Goal: Information Seeking & Learning: Check status

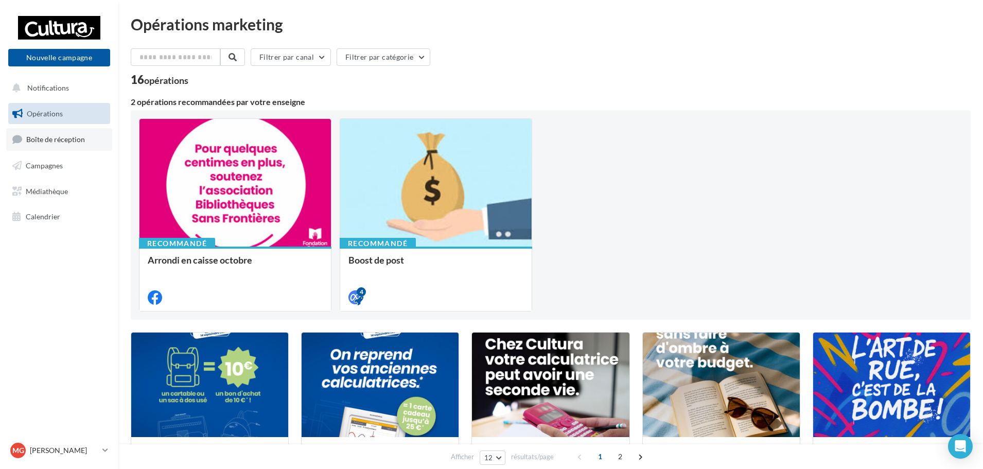
click at [84, 141] on span "Boîte de réception" at bounding box center [55, 139] width 59 height 9
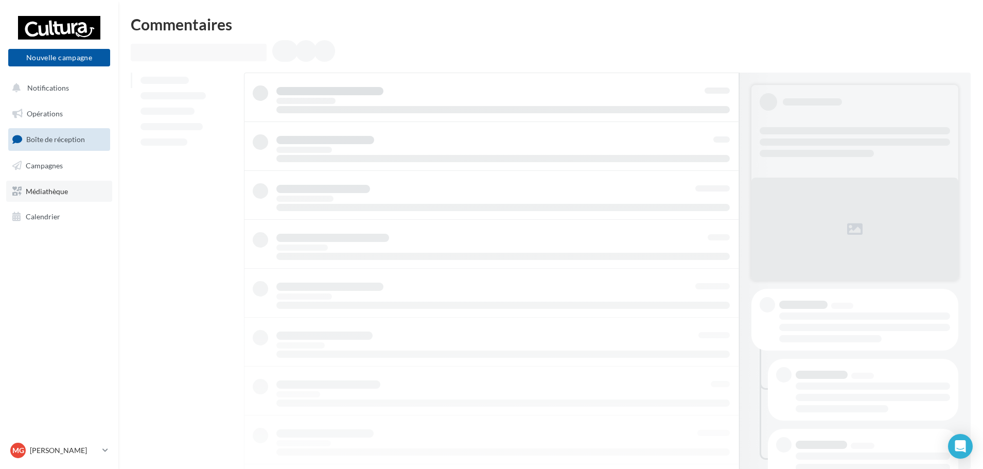
click at [89, 181] on link "Médiathèque" at bounding box center [59, 192] width 106 height 22
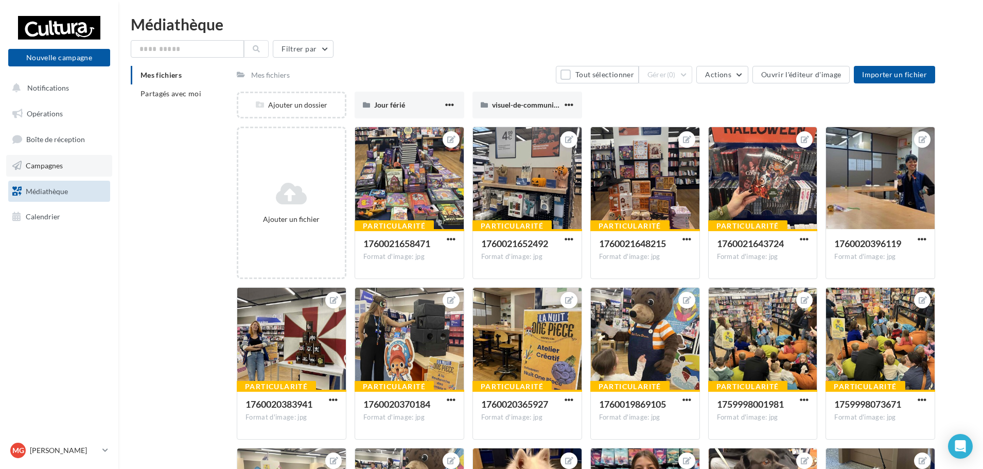
click at [104, 171] on link "Campagnes" at bounding box center [59, 166] width 106 height 22
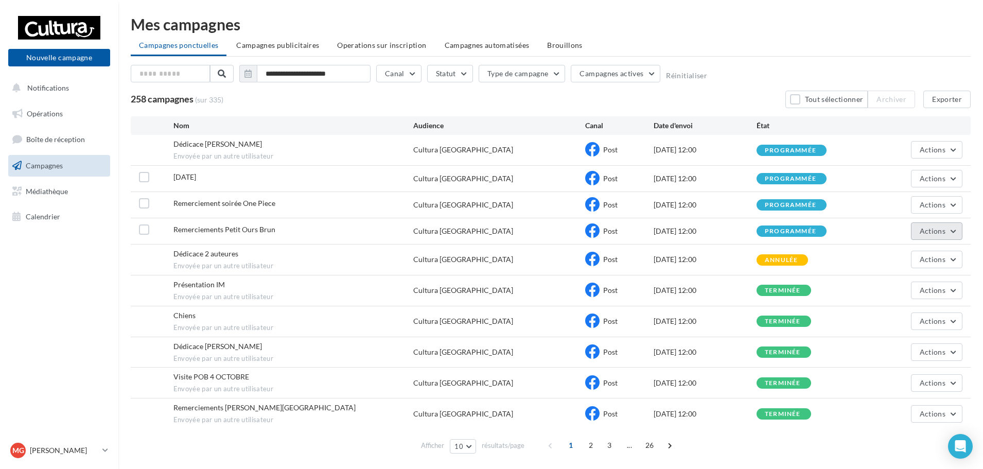
click at [952, 237] on button "Actions" at bounding box center [936, 231] width 51 height 18
click at [946, 249] on button "Voir les résultats" at bounding box center [911, 255] width 103 height 27
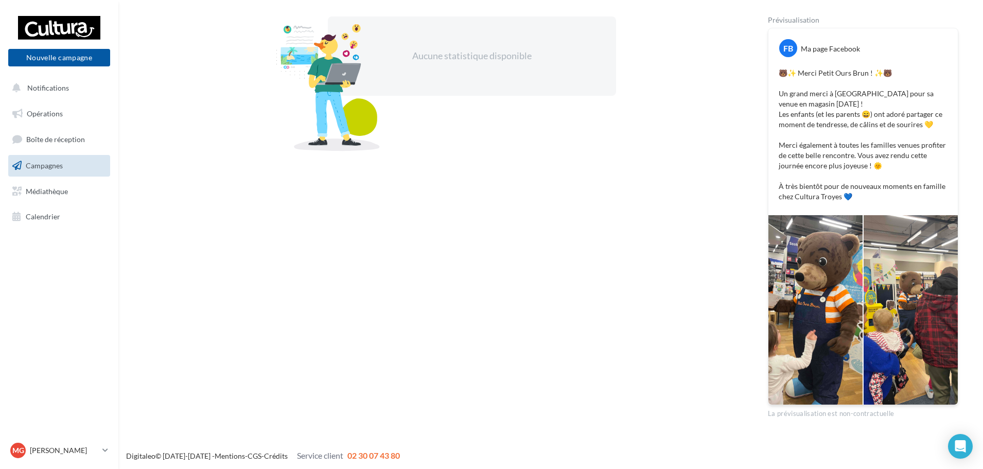
scroll to position [179, 0]
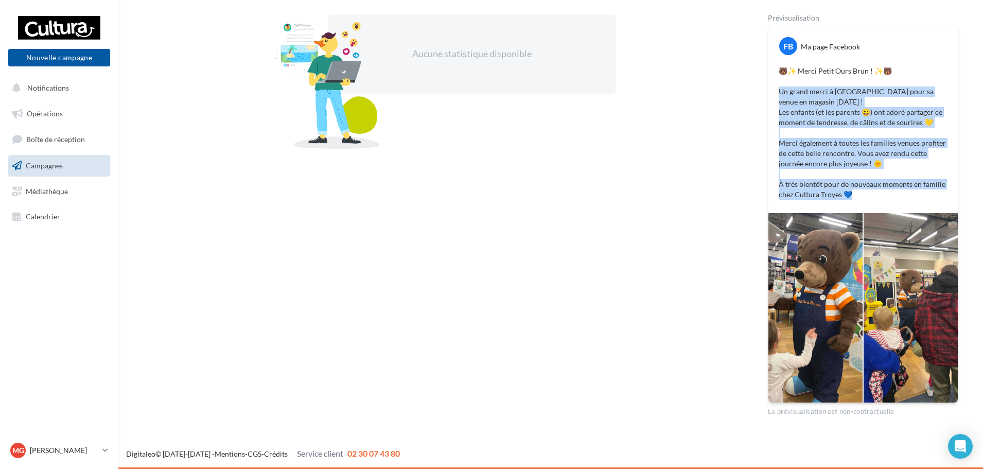
drag, startPoint x: 848, startPoint y: 196, endPoint x: 807, endPoint y: 124, distance: 83.0
click at [766, 89] on div "Aucune statistique disponible Prévisualisation FB Ma page Facebook 🐻✨ Merci Pet…" at bounding box center [550, 215] width 815 height 402
click at [871, 204] on div "FB Ma page Facebook 🐻✨ Merci Petit Ours Brun ! ✨🐻 Un grand merci à Petit Ours B…" at bounding box center [863, 119] width 189 height 187
drag, startPoint x: 862, startPoint y: 197, endPoint x: 774, endPoint y: 72, distance: 153.0
click at [774, 72] on div "🐻✨ Merci Petit Ours Brun ! ✨🐻 Un grand merci à Petit Ours Brun pour sa venue en…" at bounding box center [863, 132] width 184 height 139
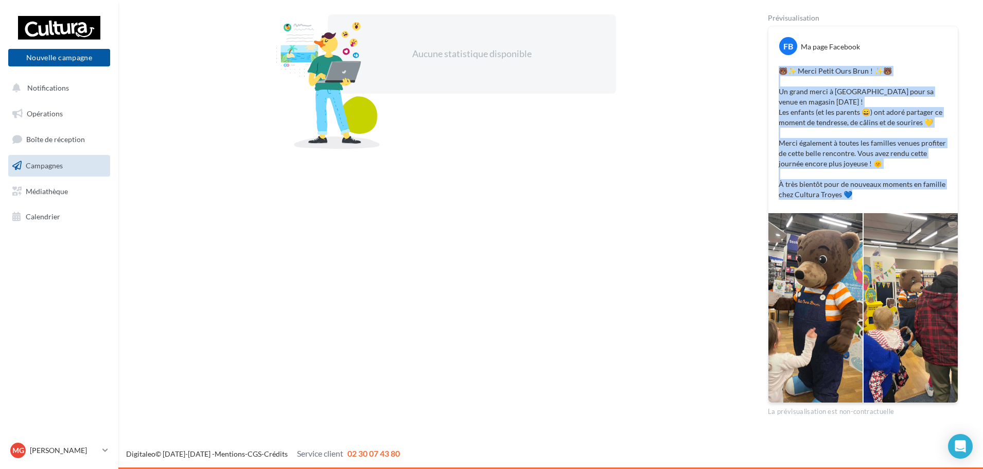
copy p "🐻✨ Merci Petit Ours Brun ! ✨🐻 Un grand merci à Petit Ours Brun pour sa venue en…"
click at [68, 165] on link "Campagnes" at bounding box center [59, 166] width 106 height 22
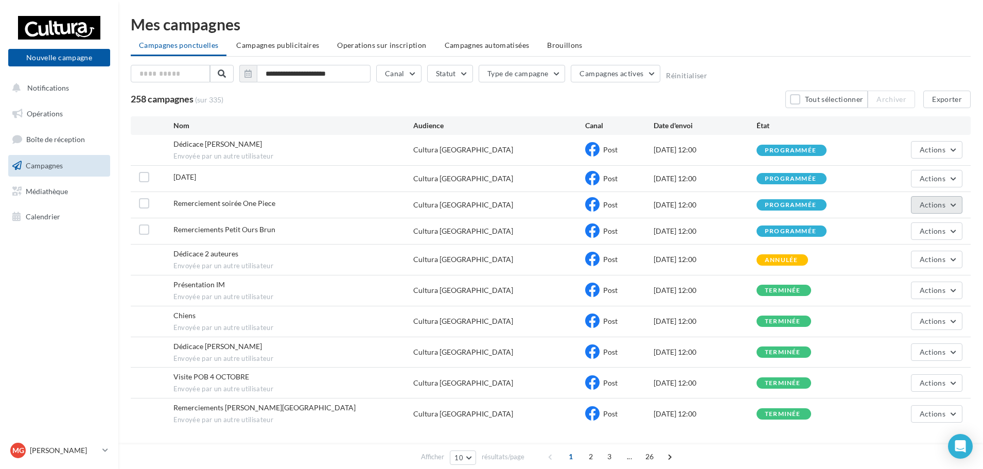
click at [932, 205] on span "Actions" at bounding box center [933, 204] width 26 height 9
click at [913, 228] on button "Voir les résultats" at bounding box center [911, 229] width 103 height 27
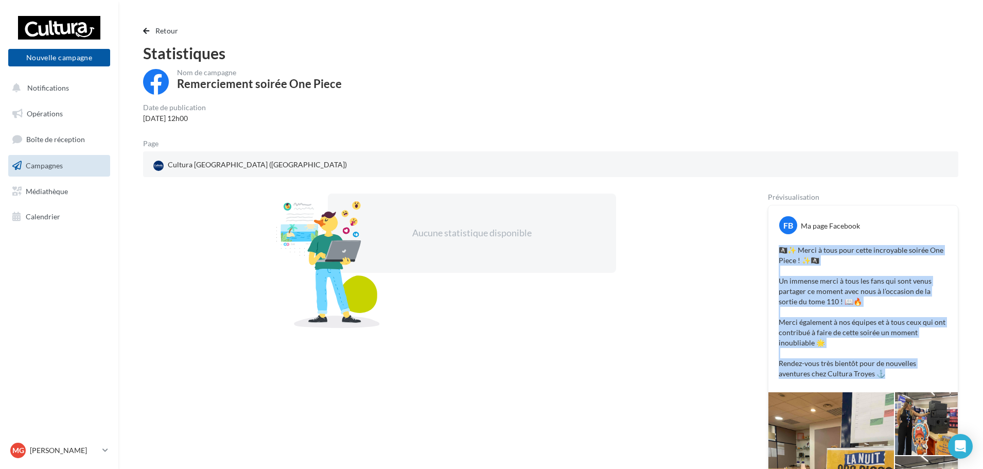
drag, startPoint x: 875, startPoint y: 381, endPoint x: 767, endPoint y: 251, distance: 169.3
click at [767, 251] on div "Aucune statistique disponible Prévisualisation FB Ma page Facebook 🏴‍☠️✨ Merci …" at bounding box center [550, 395] width 815 height 402
copy p "🏴‍☠️✨ Merci à tous pour cette incroyable soirée One Piece ! ✨🏴‍☠️ Un immense me…"
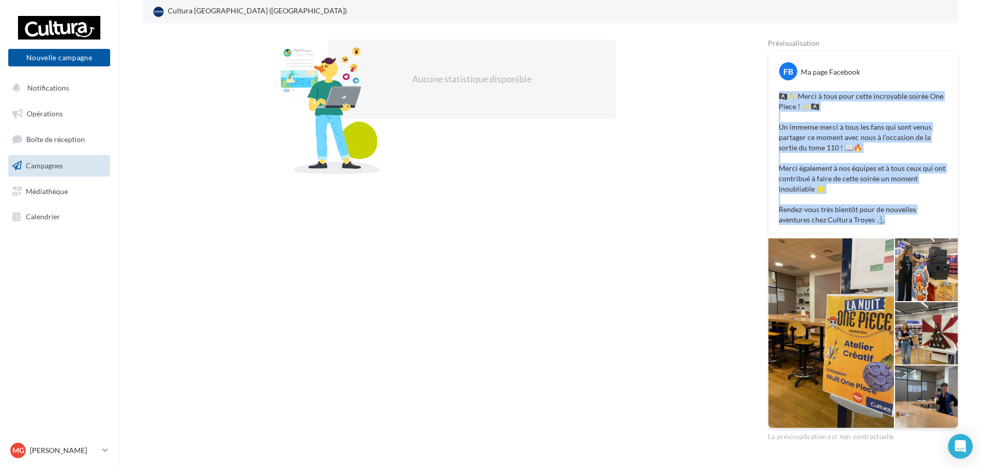
scroll to position [154, 0]
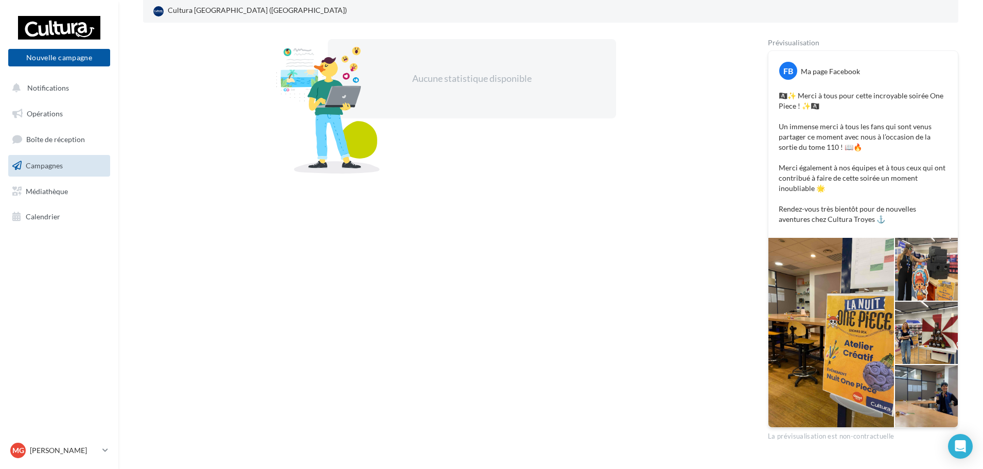
click at [648, 257] on div "Aucune statistique disponible" at bounding box center [439, 240] width 592 height 402
click at [54, 172] on link "Campagnes" at bounding box center [59, 166] width 106 height 22
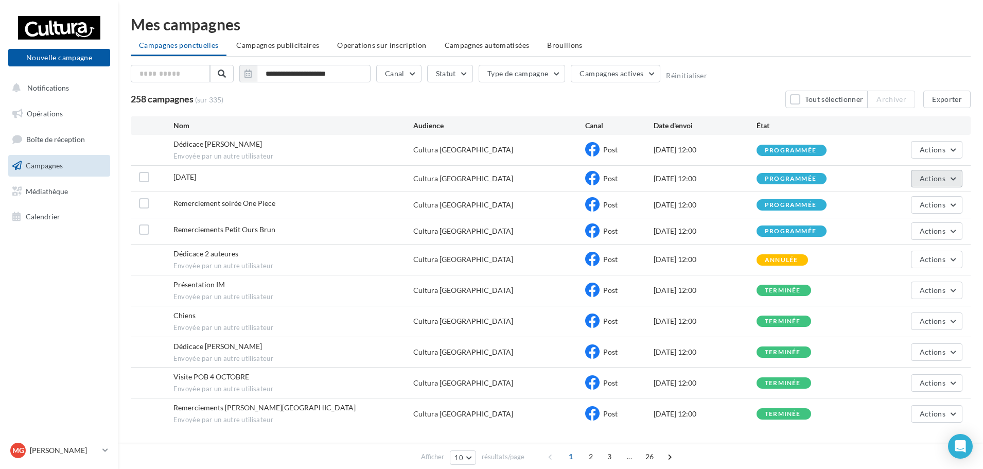
click at [927, 175] on span "Actions" at bounding box center [933, 178] width 26 height 9
click at [916, 198] on button "Voir les résultats" at bounding box center [911, 202] width 103 height 27
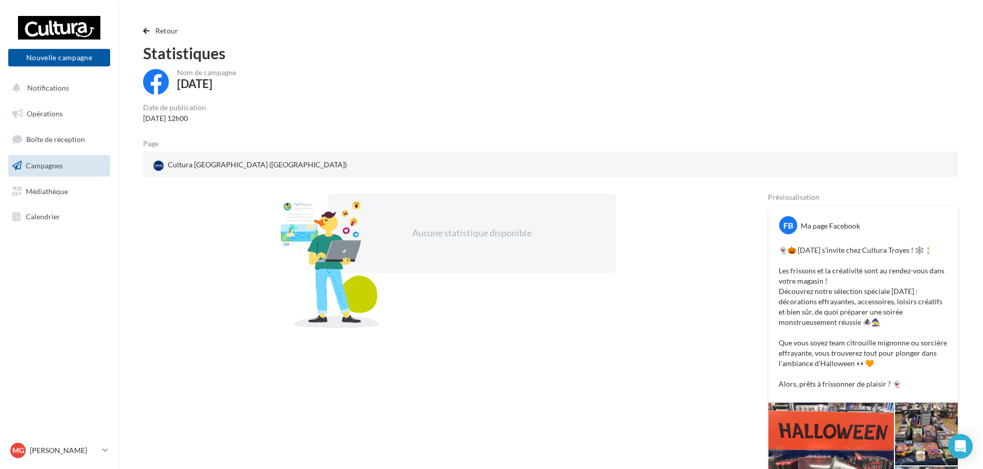
scroll to position [189, 0]
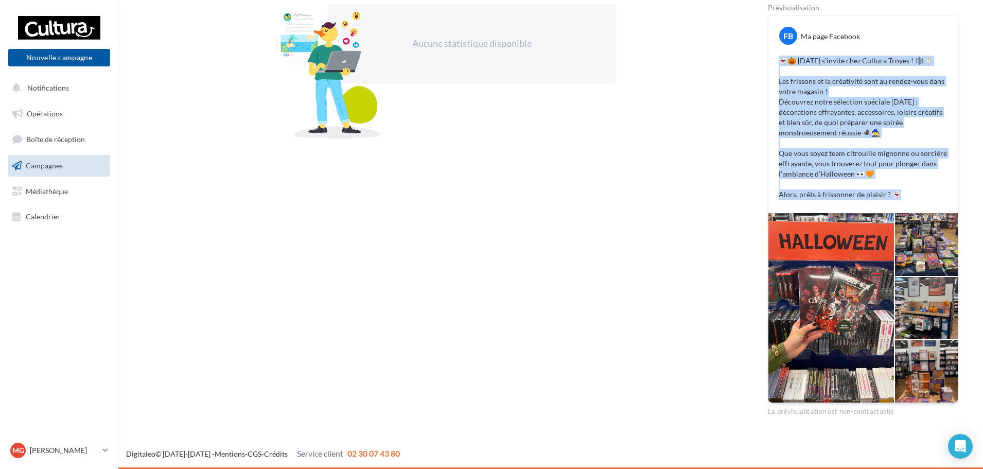
drag, startPoint x: 908, startPoint y: 195, endPoint x: 775, endPoint y: 55, distance: 192.6
click at [775, 55] on div "👻🎃 Halloween s’invite chez Cultura Troyes ! 🕸️🕯️ Les frissons et la créativité …" at bounding box center [863, 127] width 184 height 149
copy p "👻🎃 Halloween s’invite chez Cultura Troyes ! 🕸️🕯️ Les frissons et la créativité …"
click at [49, 168] on span "Campagnes" at bounding box center [44, 165] width 37 height 9
